Goal: Find specific page/section

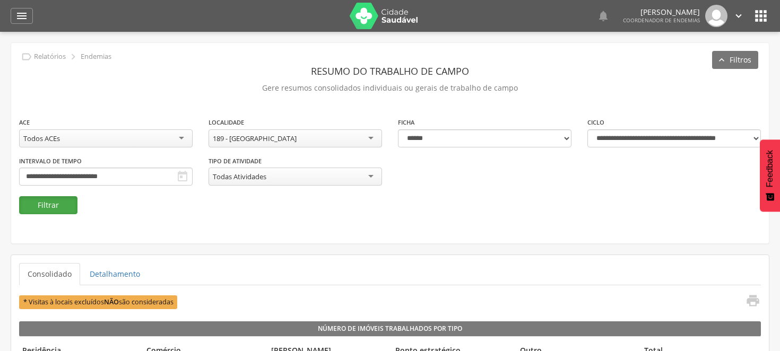
click at [60, 205] on button "Filtrar" at bounding box center [48, 205] width 58 height 18
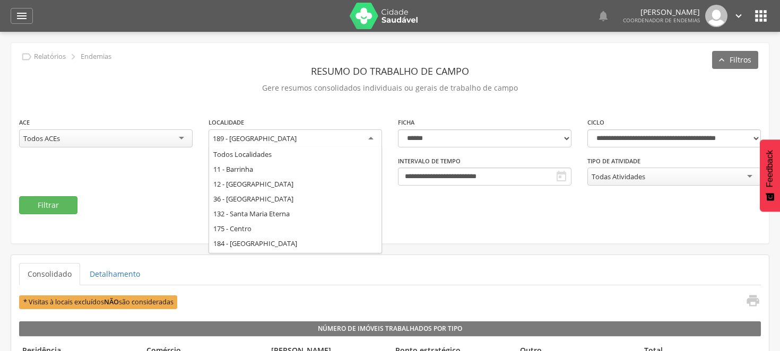
click at [371, 135] on div "189 - [GEOGRAPHIC_DATA]" at bounding box center [294, 138] width 173 height 19
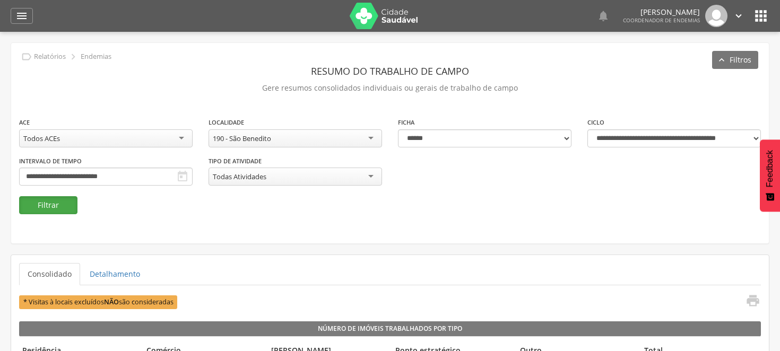
click at [48, 203] on button "Filtrar" at bounding box center [48, 205] width 58 height 18
click at [372, 135] on div "190 - São Benedito" at bounding box center [294, 138] width 173 height 18
click at [62, 209] on button "Filtrar" at bounding box center [48, 205] width 58 height 18
click at [62, 207] on button "Filtrar" at bounding box center [48, 205] width 58 height 18
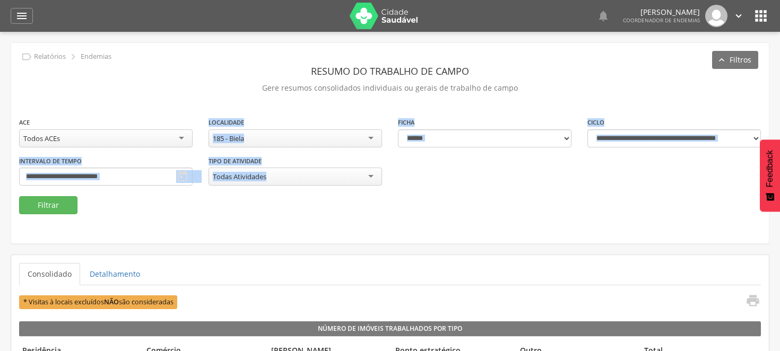
drag, startPoint x: 132, startPoint y: 205, endPoint x: 121, endPoint y: 179, distance: 28.1
click at [121, 179] on fieldset "**********" at bounding box center [389, 166] width 741 height 98
click at [306, 178] on div "**********" at bounding box center [389, 157] width 757 height 80
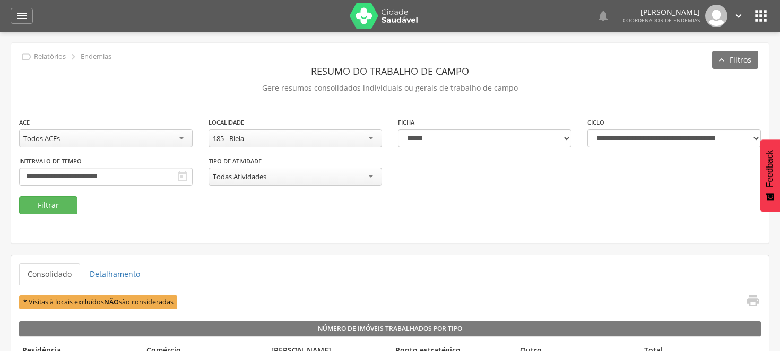
click at [370, 137] on div "185 - Biela" at bounding box center [294, 138] width 173 height 18
click at [39, 202] on button "Filtrar" at bounding box center [48, 205] width 58 height 18
click at [374, 136] on div "190 - São Benedito" at bounding box center [294, 138] width 173 height 18
click at [68, 208] on button "Filtrar" at bounding box center [48, 205] width 58 height 18
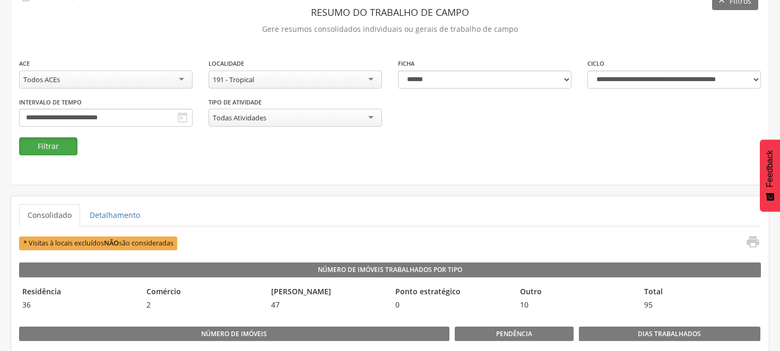
click at [62, 144] on button "Filtrar" at bounding box center [48, 146] width 58 height 18
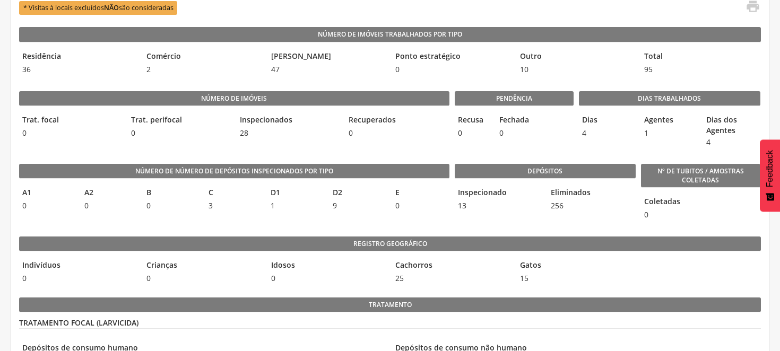
scroll to position [283, 0]
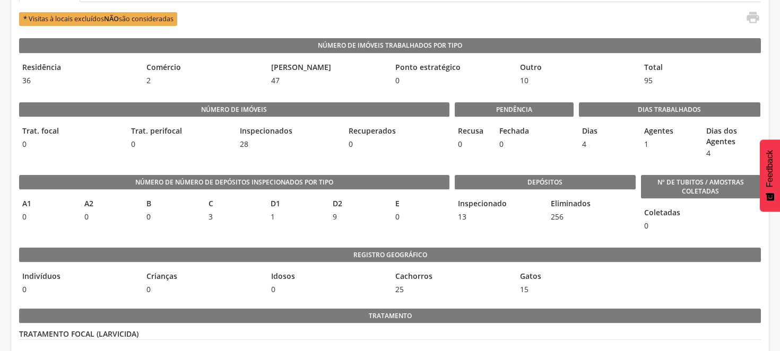
click at [112, 198] on legend "A2" at bounding box center [109, 204] width 57 height 12
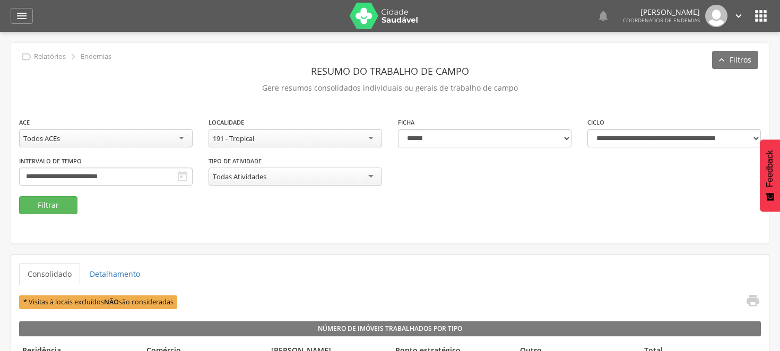
scroll to position [59, 0]
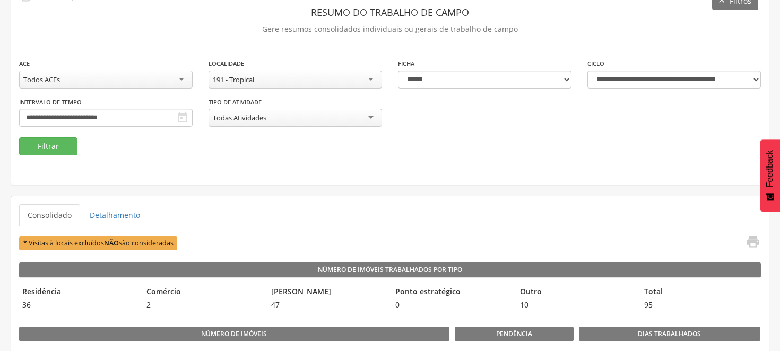
click at [338, 146] on fieldset "**********" at bounding box center [389, 107] width 741 height 98
